Goal: Navigation & Orientation: Find specific page/section

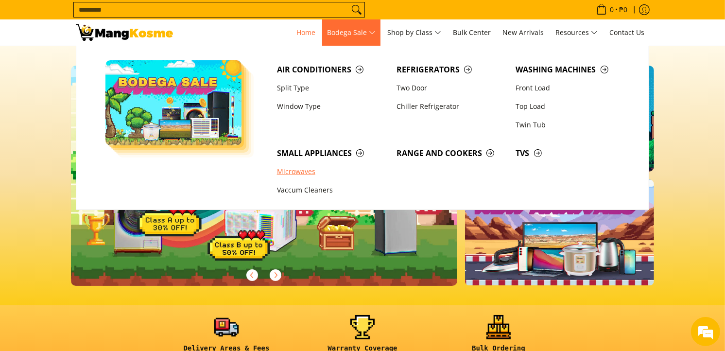
scroll to position [0, 387]
click at [299, 187] on link "Vaccum Cleaners" at bounding box center [332, 190] width 120 height 18
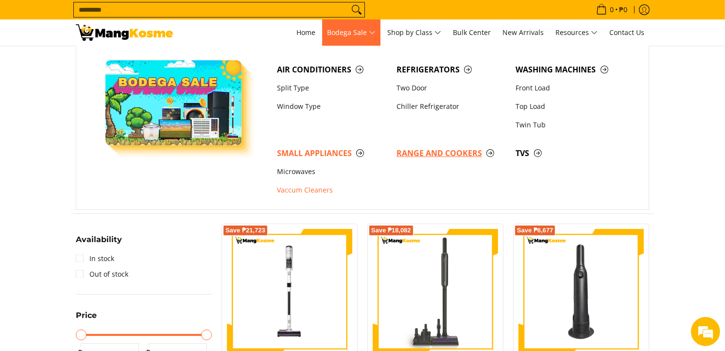
click at [415, 153] on span "Range and Cookers" at bounding box center [452, 153] width 110 height 12
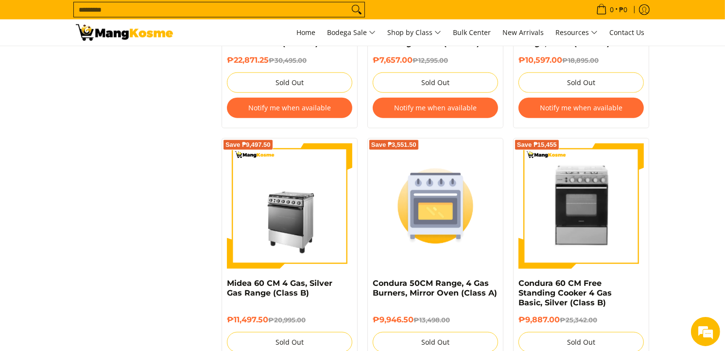
scroll to position [810, 0]
